Goal: Task Accomplishment & Management: Manage account settings

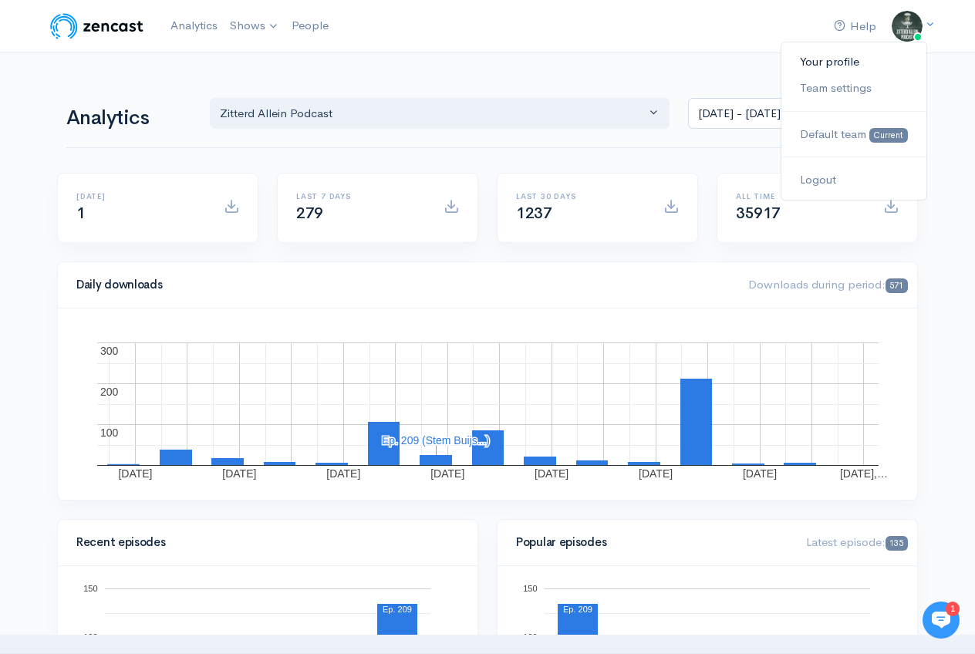
click at [847, 57] on link "Your profile" at bounding box center [853, 62] width 145 height 27
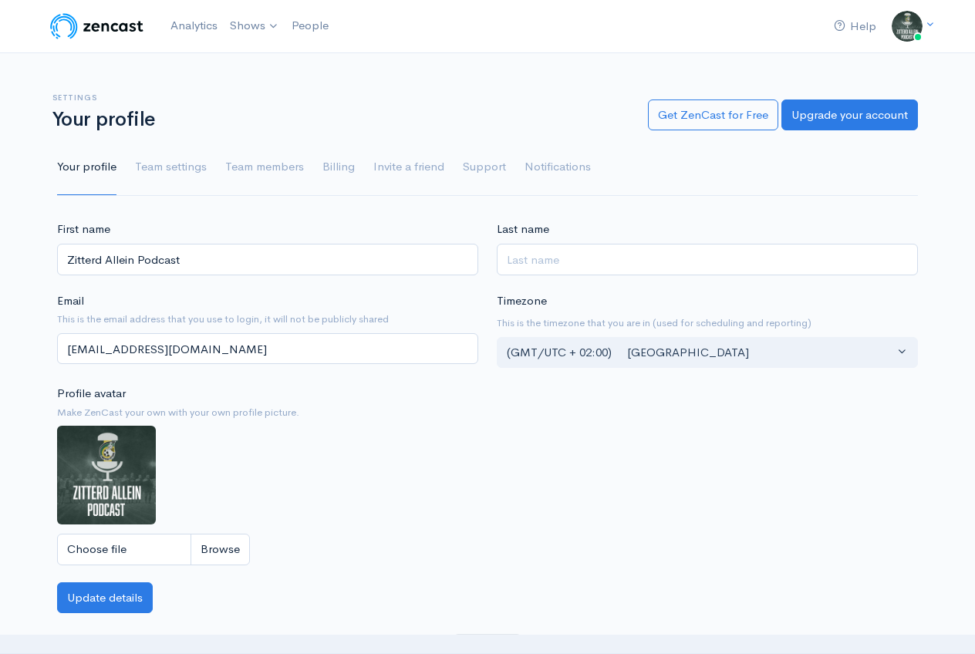
click at [319, 173] on ul "Your profile Team settings Team members Billing Invite a friend Support Notific…" at bounding box center [487, 168] width 861 height 56
click at [344, 180] on link "Billing" at bounding box center [338, 168] width 32 height 56
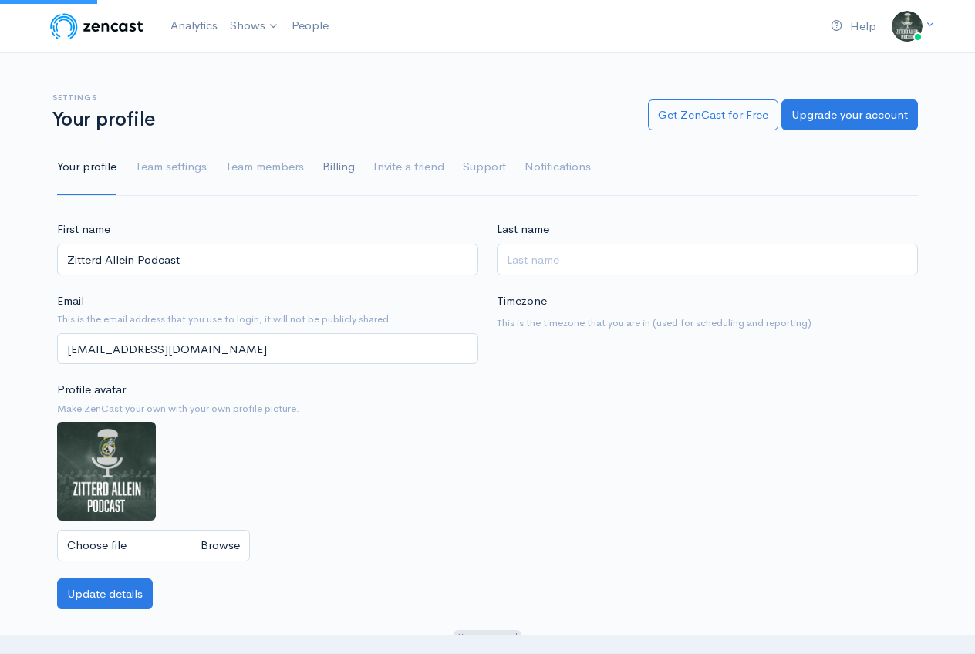
click at [342, 163] on link "Billing" at bounding box center [338, 168] width 32 height 56
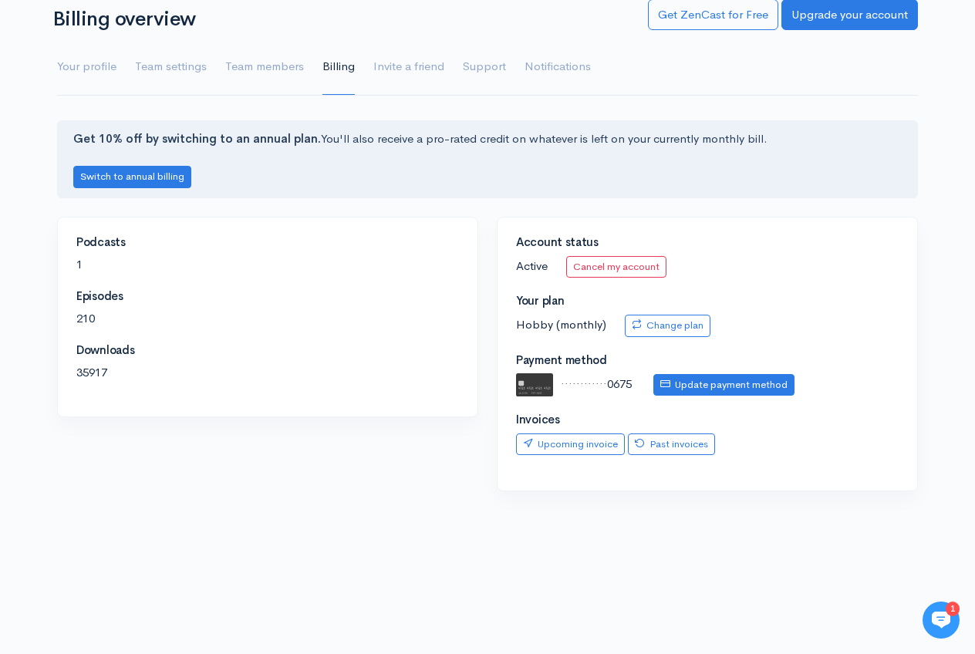
click at [684, 383] on link "Update payment method" at bounding box center [723, 385] width 141 height 22
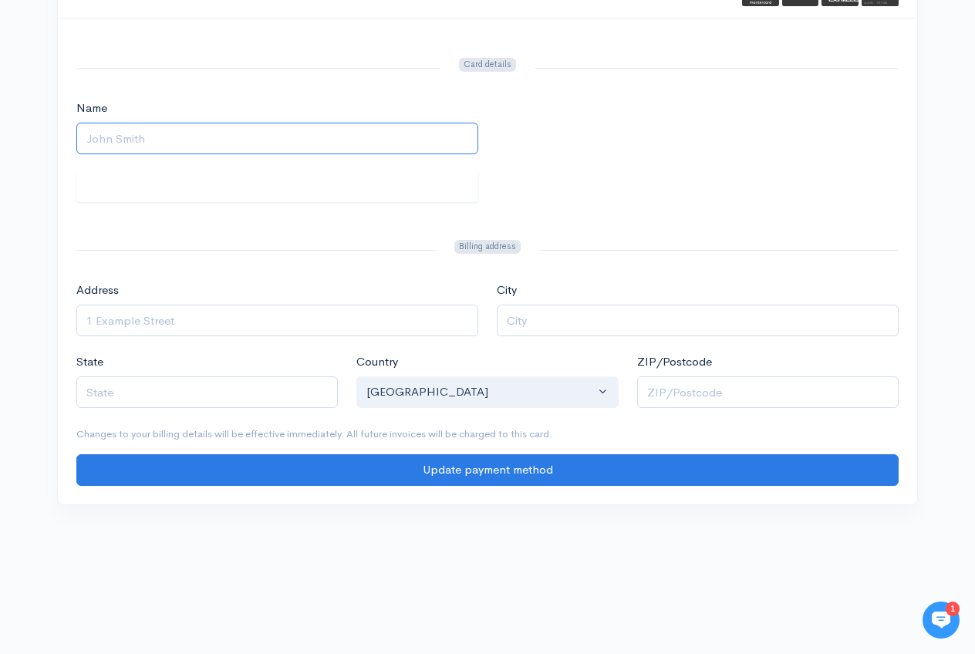
click at [168, 126] on input "Name" at bounding box center [277, 139] width 402 height 32
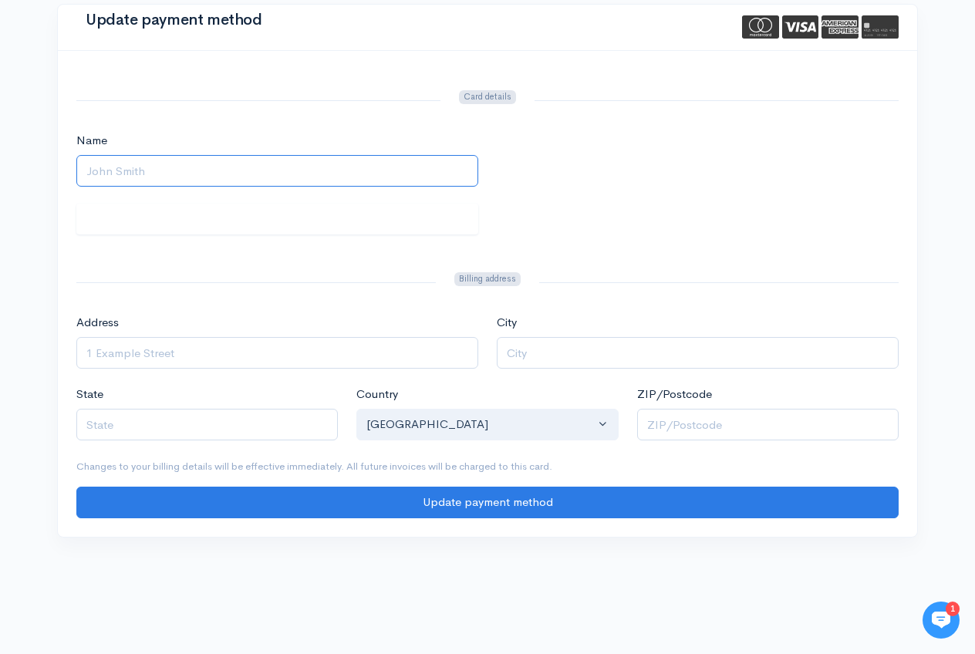
scroll to position [69, 0]
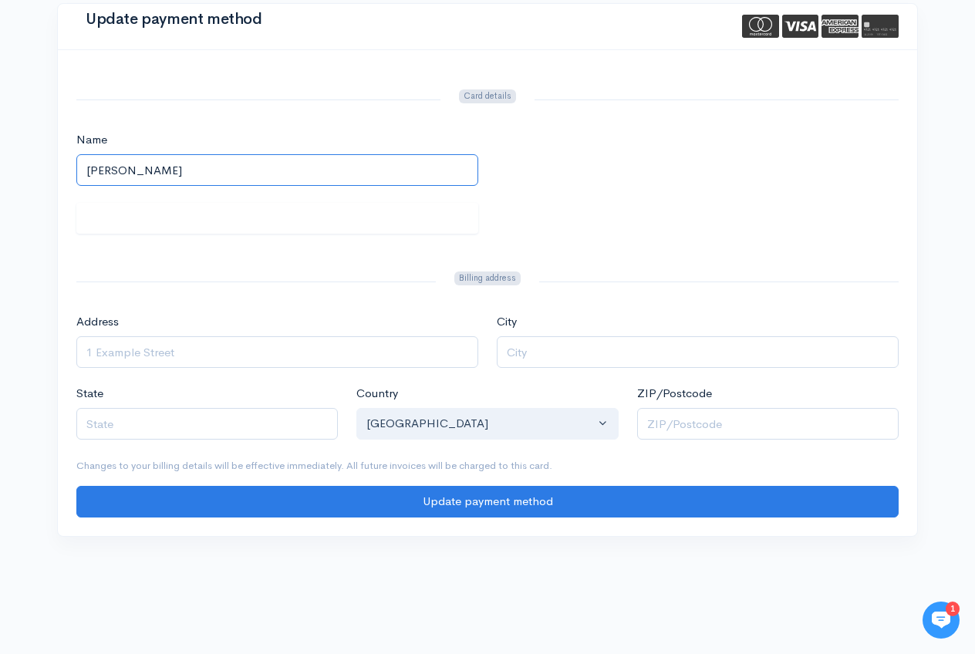
type input "Guillame Renet"
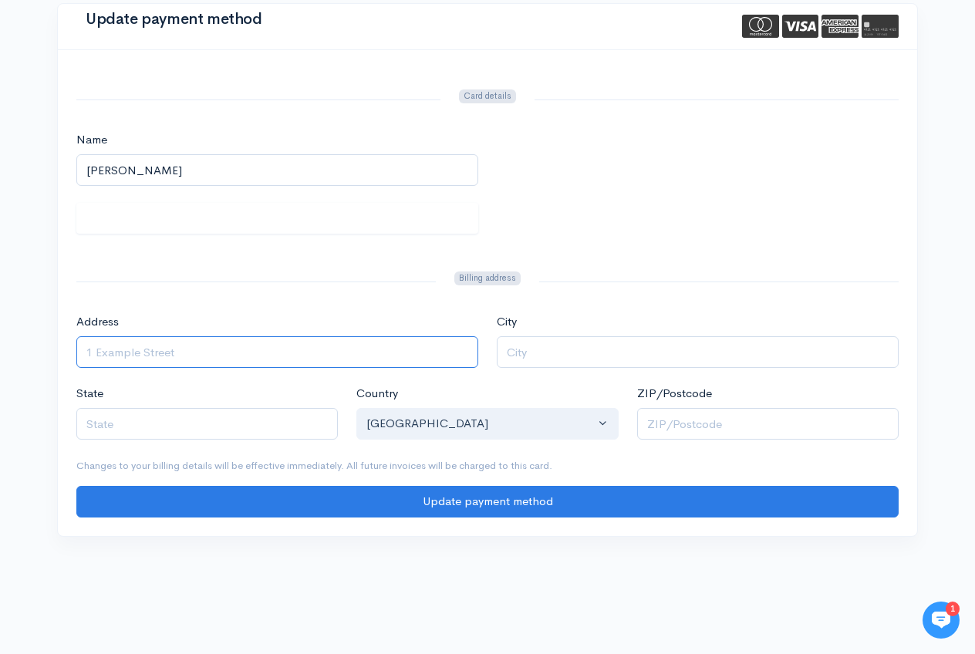
click at [154, 359] on input "Address" at bounding box center [277, 352] width 402 height 32
type input "Steinstr. 48"
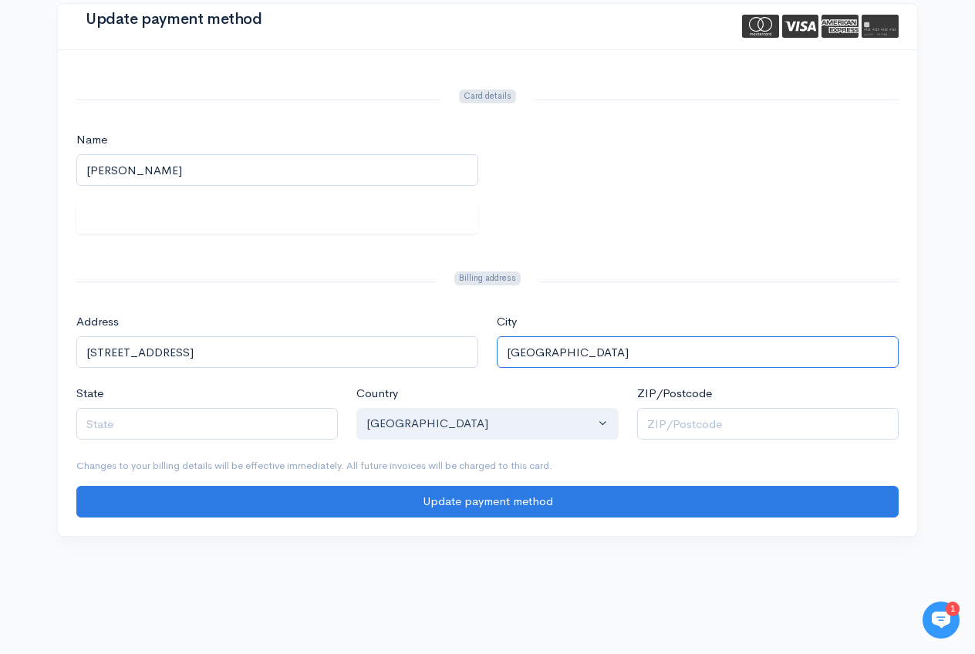
type input "Gießen"
type input "3"
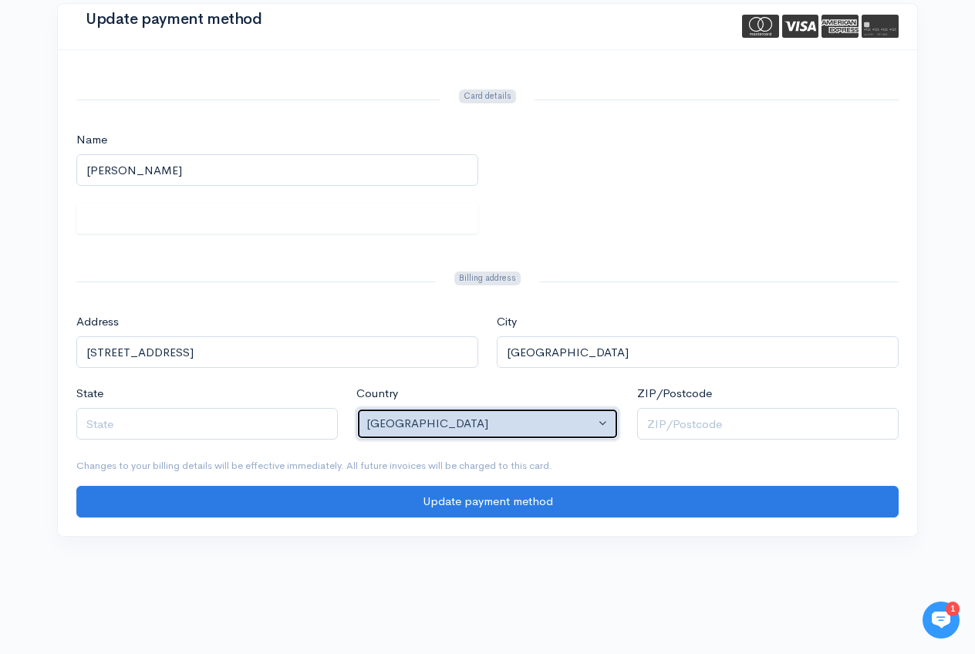
click at [446, 426] on div "United States" at bounding box center [480, 424] width 228 height 18
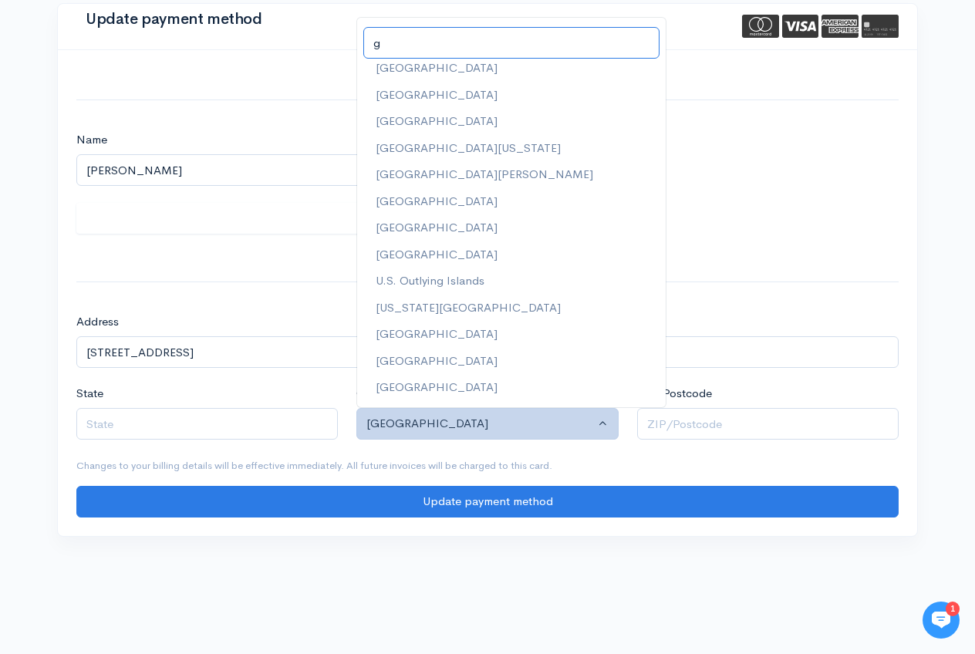
scroll to position [0, 0]
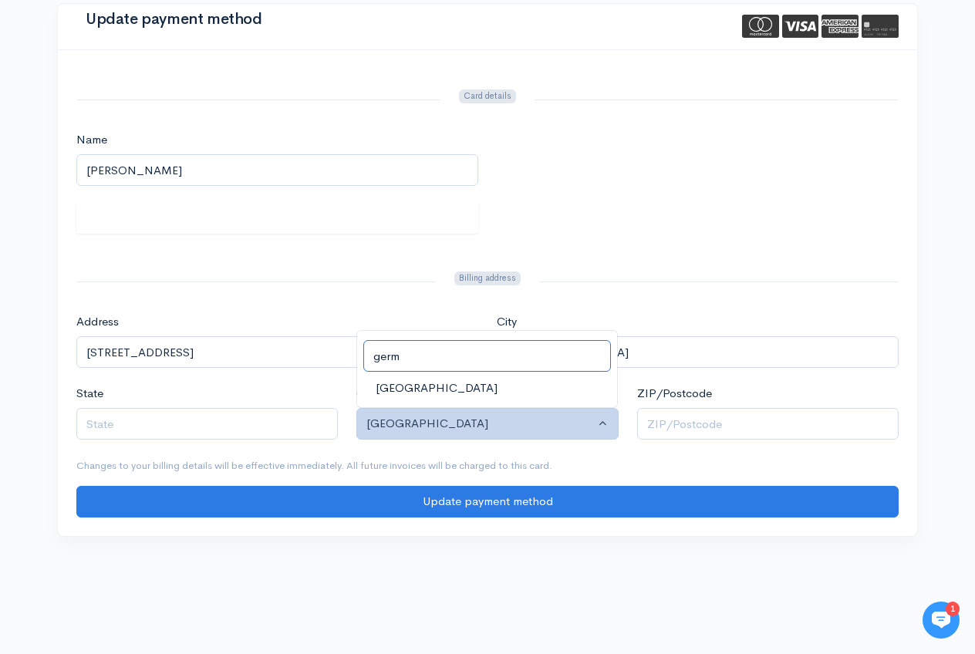
type input "germ"
click at [444, 386] on link "Germany" at bounding box center [487, 388] width 260 height 27
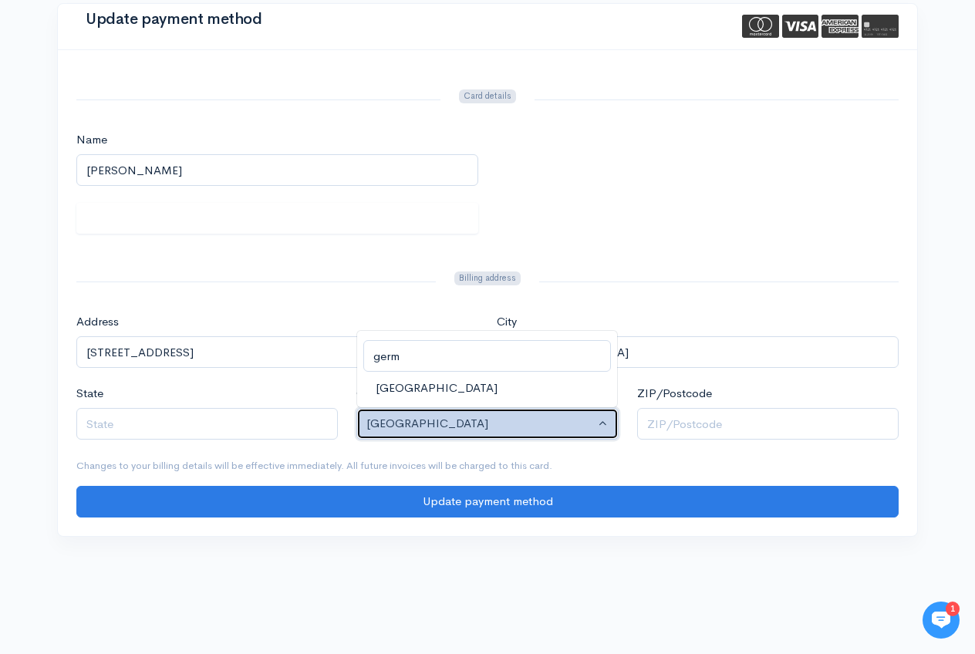
select select "DE"
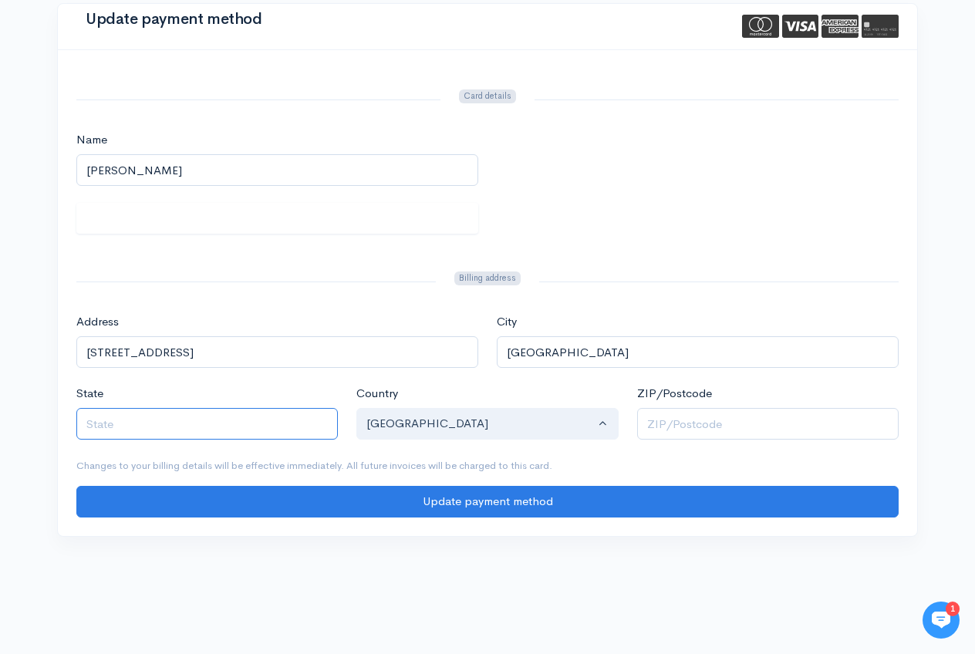
click at [222, 424] on input "State" at bounding box center [206, 424] width 261 height 32
type input "Hessen"
click at [714, 415] on input "ZIP/Postcode" at bounding box center [767, 424] width 261 height 32
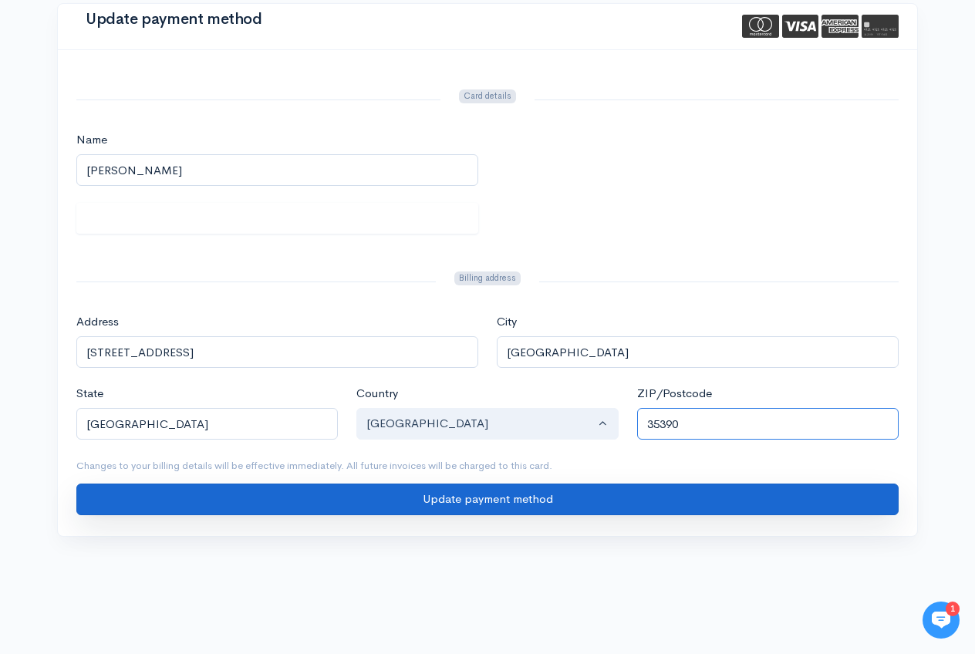
type input "35390"
click at [624, 484] on input "Update payment method" at bounding box center [487, 500] width 822 height 32
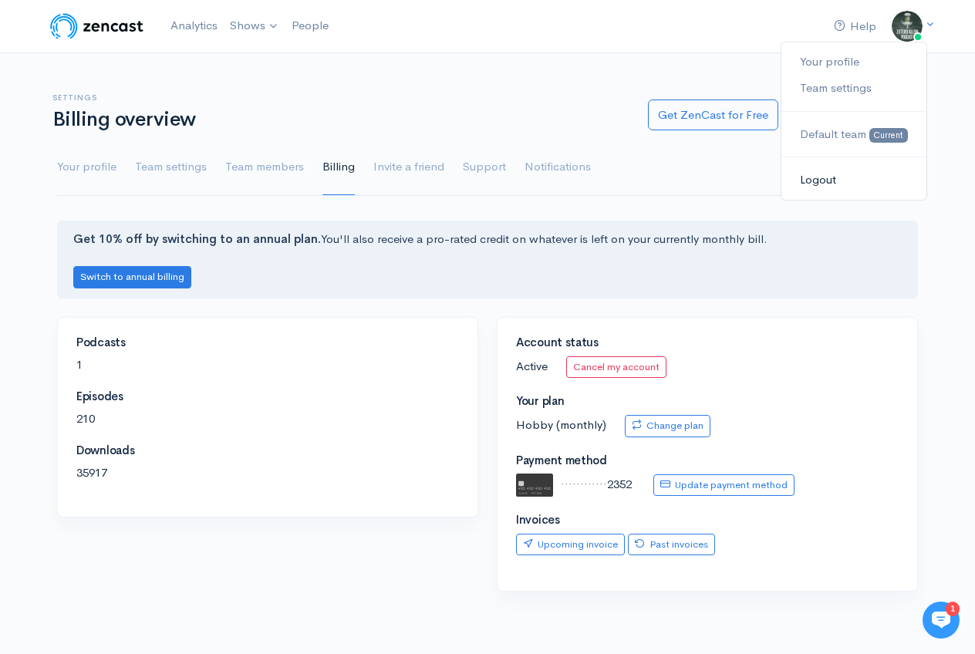
click at [828, 183] on link "Logout" at bounding box center [853, 180] width 145 height 27
